Goal: Task Accomplishment & Management: Manage account settings

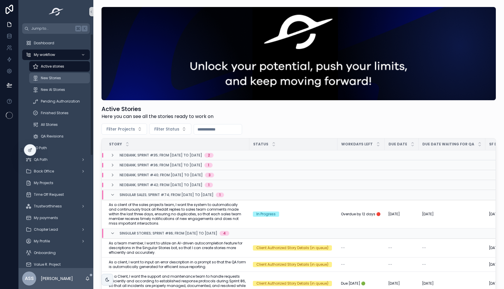
click at [59, 77] on span "New Stories" at bounding box center [51, 78] width 20 height 5
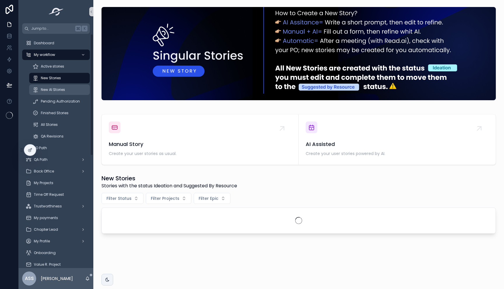
click at [58, 85] on div "New AI Stories" at bounding box center [60, 89] width 54 height 9
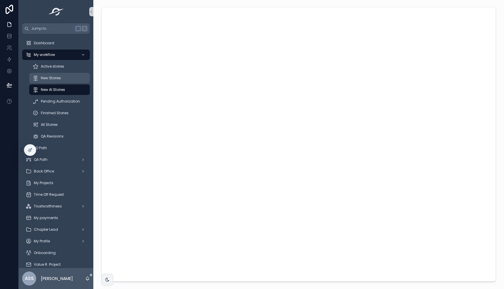
click at [56, 74] on div "New Stories" at bounding box center [60, 77] width 54 height 9
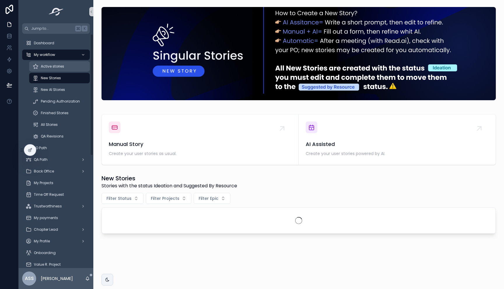
click at [47, 66] on span "Active stories" at bounding box center [52, 66] width 23 height 5
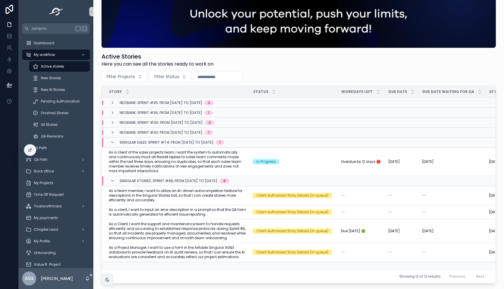
scroll to position [100, 0]
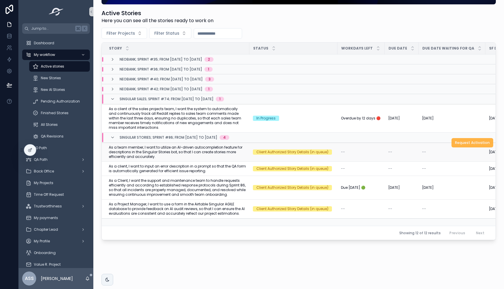
click at [462, 141] on button "Request Activation" at bounding box center [472, 142] width 42 height 9
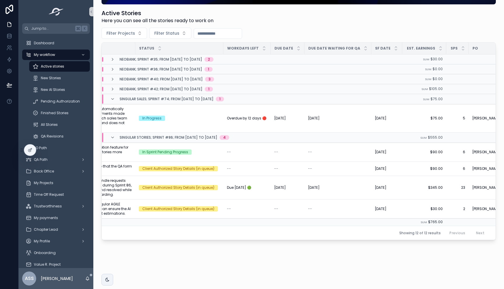
scroll to position [0, 0]
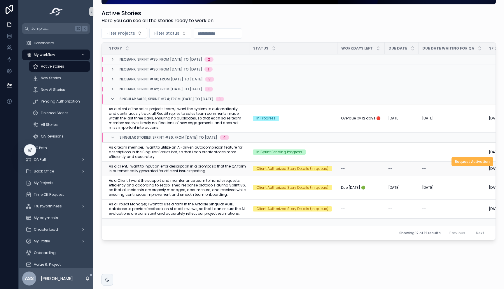
click at [457, 159] on span "Request Activation" at bounding box center [472, 161] width 35 height 5
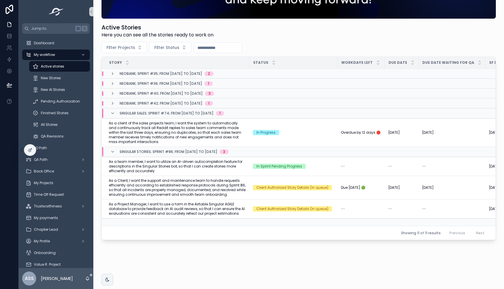
scroll to position [0, 1]
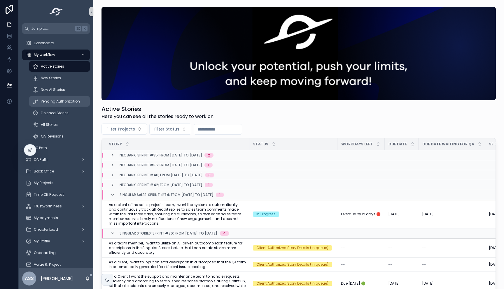
click at [68, 106] on div "Pending Authorization" at bounding box center [60, 101] width 54 height 9
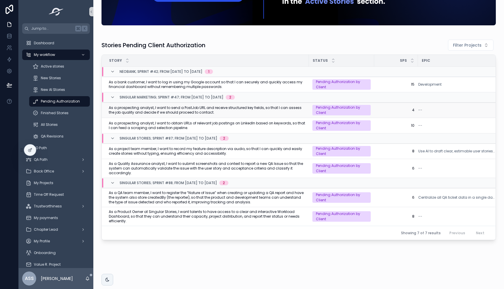
scroll to position [79, 0]
click at [60, 86] on div "New AI Stories" at bounding box center [60, 89] width 54 height 9
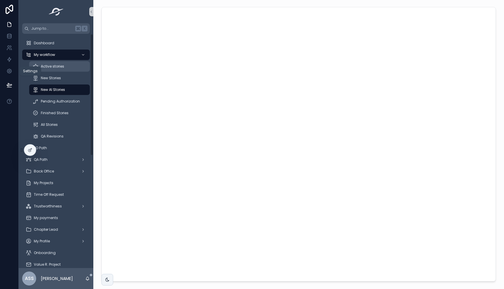
click at [41, 71] on div "Active stories" at bounding box center [60, 66] width 54 height 9
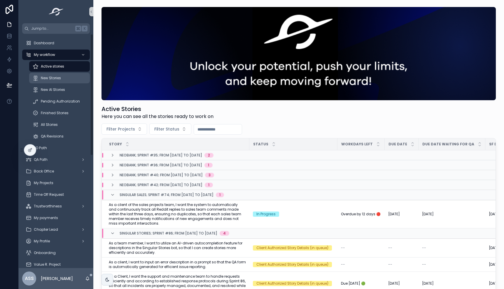
click at [52, 77] on span "New Stories" at bounding box center [51, 78] width 20 height 5
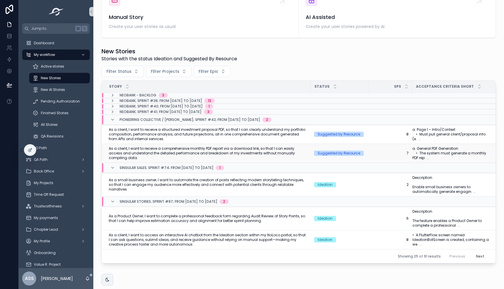
scroll to position [128, 0]
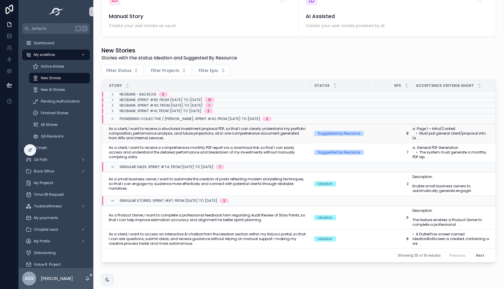
click at [212, 131] on span "As a client, I want to receive a structured investment proposal PDF, so that I …" at bounding box center [208, 134] width 198 height 14
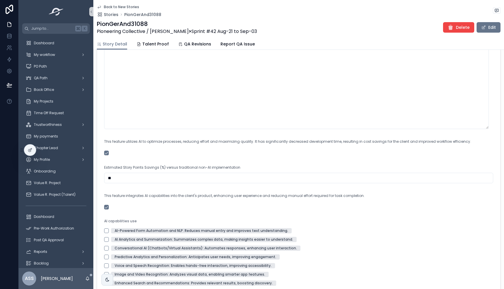
scroll to position [608, 0]
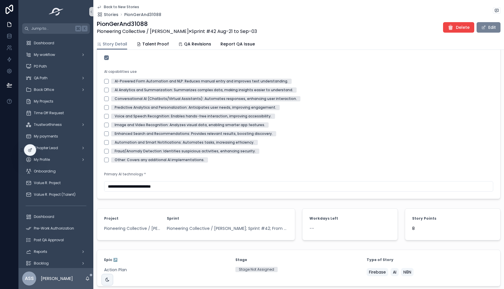
click at [483, 25] on button "Edit" at bounding box center [488, 27] width 24 height 10
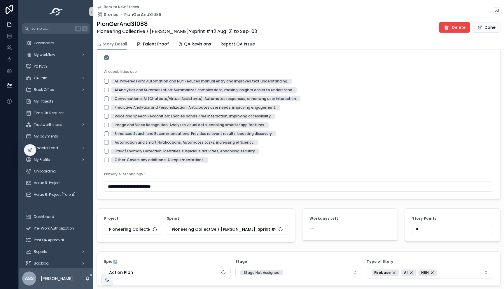
scroll to position [751, 0]
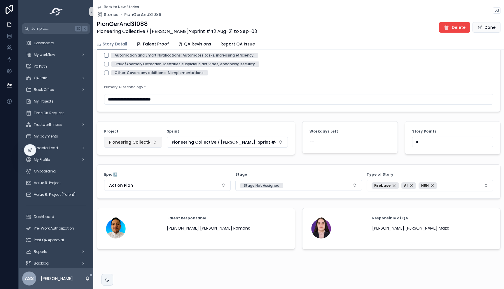
click at [148, 145] on button "Pioneering Collective / [PERSON_NAME]" at bounding box center [133, 142] width 58 height 11
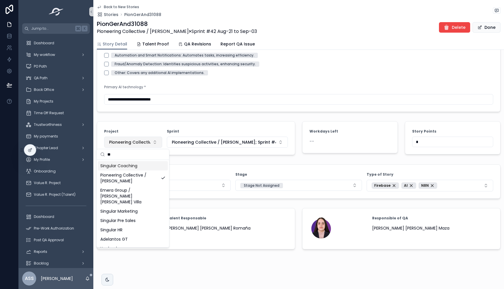
type input "*"
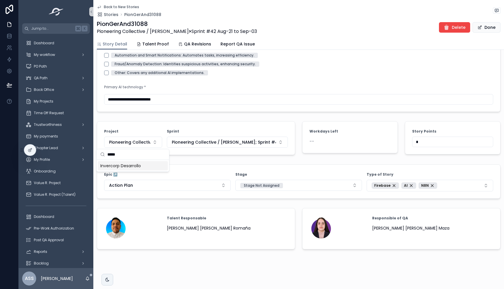
type input "*****"
click at [127, 163] on span "Invercorp Desarrollo" at bounding box center [120, 166] width 41 height 6
click at [202, 143] on span "Pioneering Collective / [PERSON_NAME]; Sprint #42; From [DATE] to [DATE]" at bounding box center [224, 142] width 104 height 6
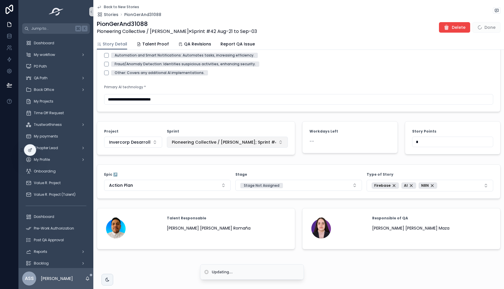
click at [193, 143] on span "Pioneering Collective / [PERSON_NAME]; Sprint #42; From [DATE] to [DATE]" at bounding box center [224, 142] width 104 height 6
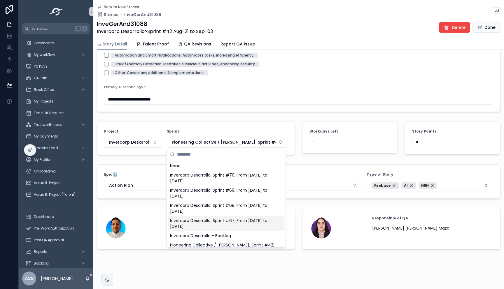
click at [225, 221] on span "Invercorp Desarrollo; Sprint #67; From [DATE] to [DATE]" at bounding box center [222, 224] width 105 height 12
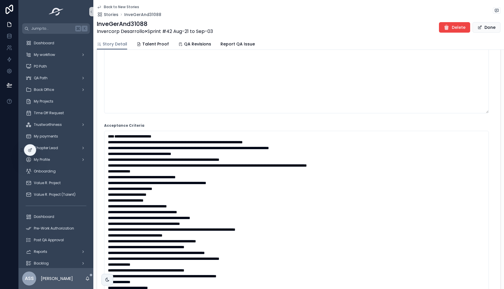
scroll to position [0, 0]
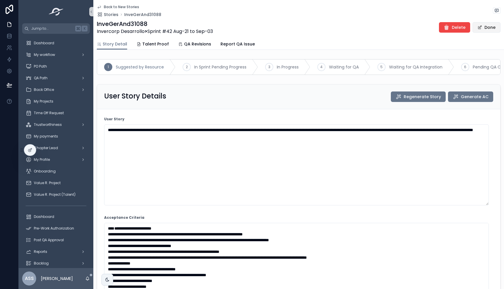
click at [483, 27] on button "Done" at bounding box center [486, 27] width 28 height 10
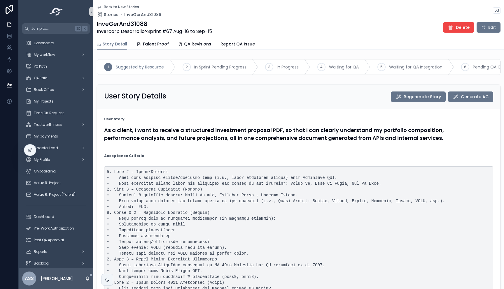
click at [101, 7] on icon "scrollable content" at bounding box center [99, 7] width 5 height 5
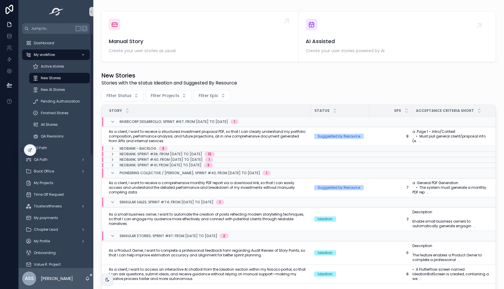
scroll to position [165, 0]
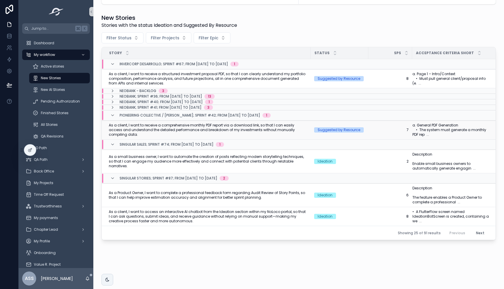
click at [189, 126] on span "As a client, I want to receive a comprehensive monthly PDF report via a downloa…" at bounding box center [208, 130] width 198 height 14
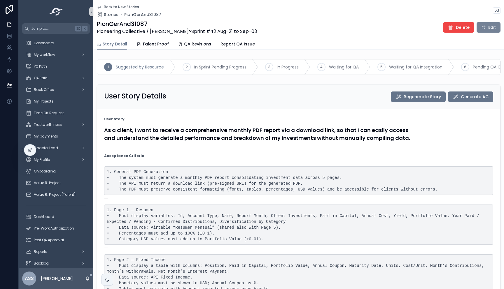
click at [487, 24] on button "Edit" at bounding box center [488, 27] width 24 height 10
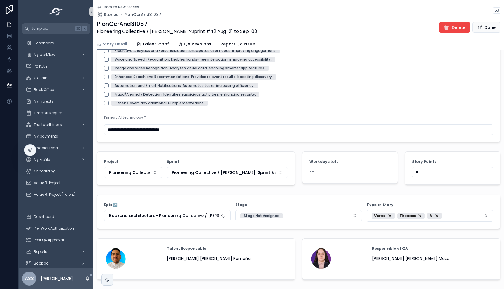
scroll to position [699, 0]
click at [131, 175] on span "Pioneering Collective / [PERSON_NAME]" at bounding box center [129, 173] width 41 height 6
type input "*****"
click at [125, 202] on span "Invercorp Desarrollo" at bounding box center [120, 201] width 41 height 6
click at [201, 178] on button "Pioneering Collective / [PERSON_NAME]; Sprint #42; From [DATE] to [DATE]" at bounding box center [227, 172] width 121 height 11
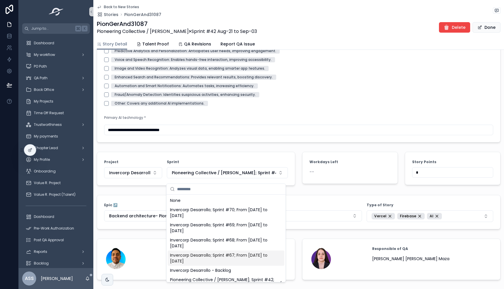
click at [222, 255] on span "Invercorp Desarrollo; Sprint #67; From [DATE] to [DATE]" at bounding box center [222, 258] width 105 height 12
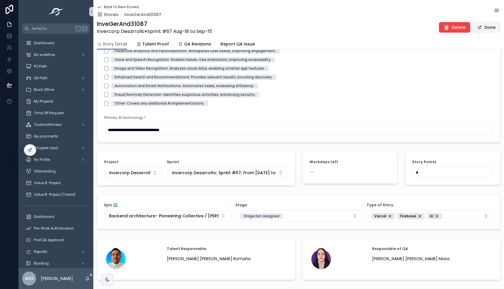
click at [480, 29] on button "Done" at bounding box center [486, 27] width 28 height 10
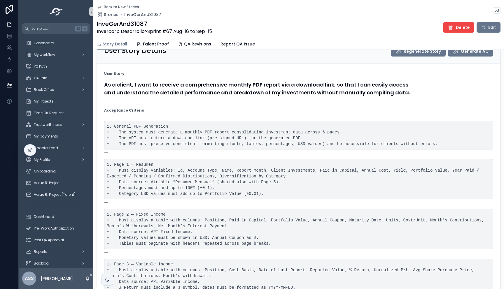
scroll to position [0, 0]
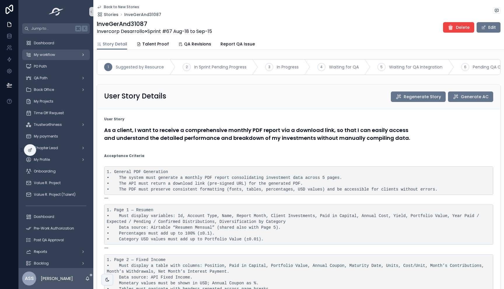
click at [50, 56] on span "My workflow" at bounding box center [44, 54] width 21 height 5
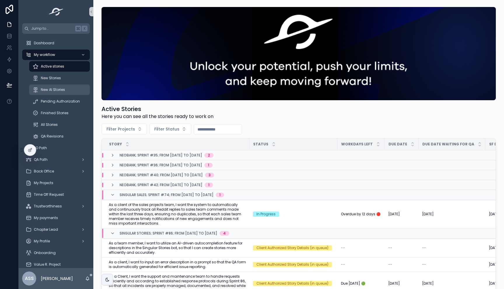
click at [55, 92] on div "New AI Stories" at bounding box center [60, 89] width 54 height 9
